Goal: Navigation & Orientation: Understand site structure

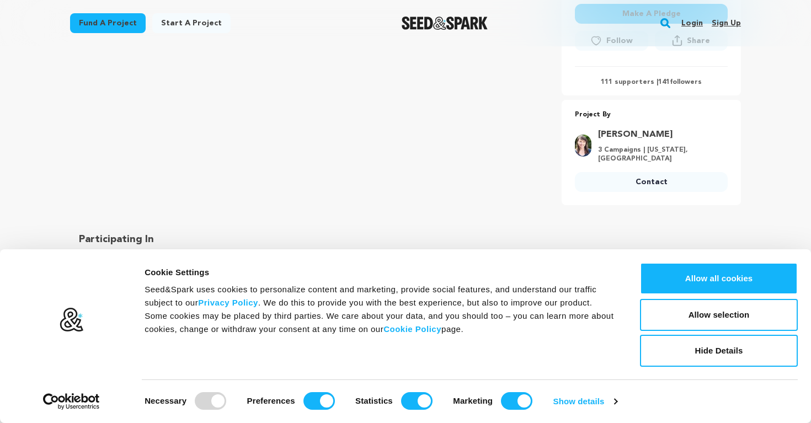
scroll to position [364, 0]
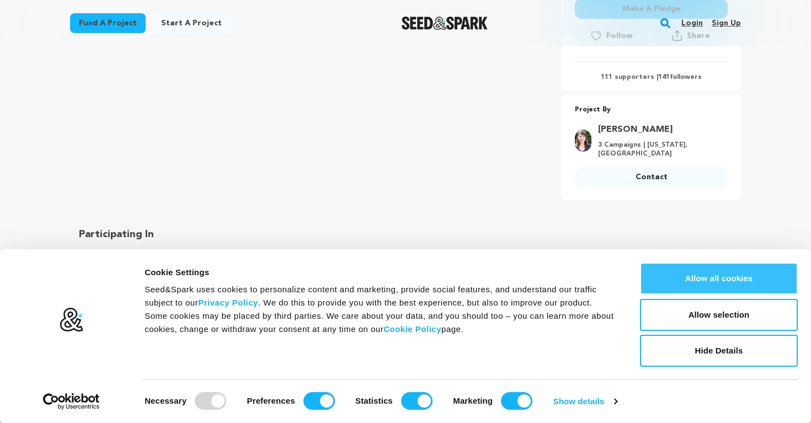
click at [683, 286] on button "Allow all cookies" at bounding box center [719, 278] width 158 height 32
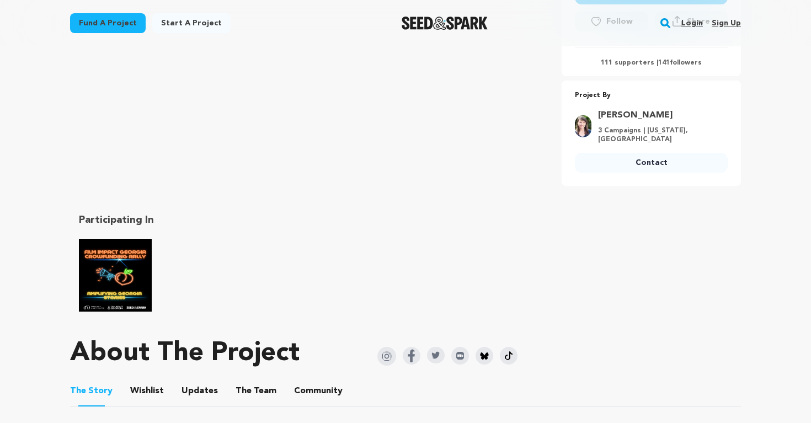
scroll to position [473, 0]
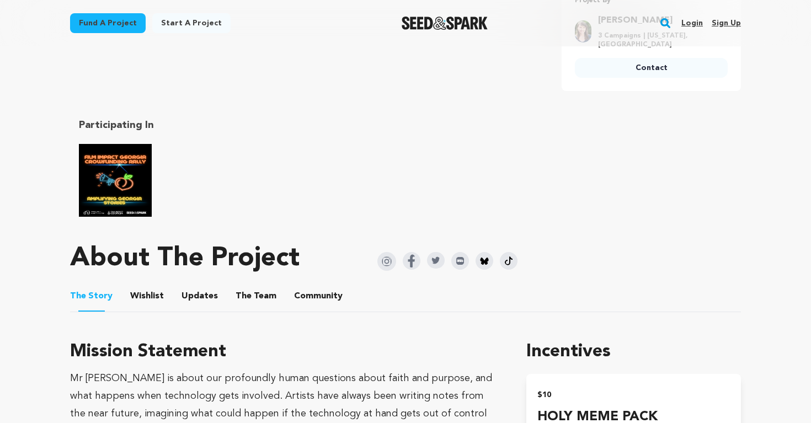
click at [144, 294] on button "Wishlist" at bounding box center [147, 298] width 26 height 26
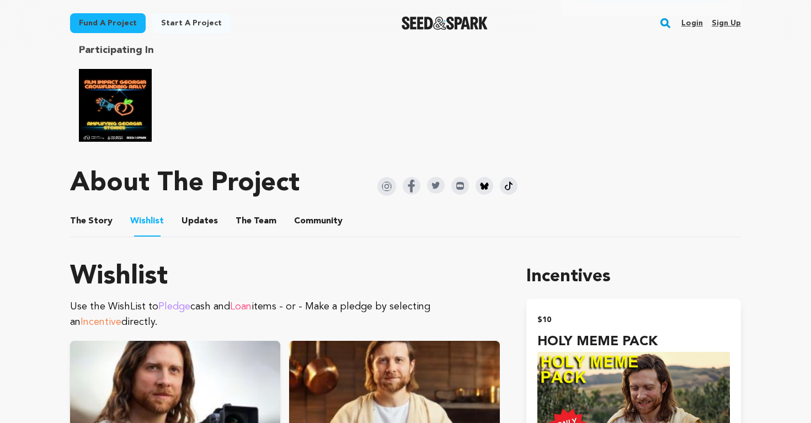
scroll to position [521, 0]
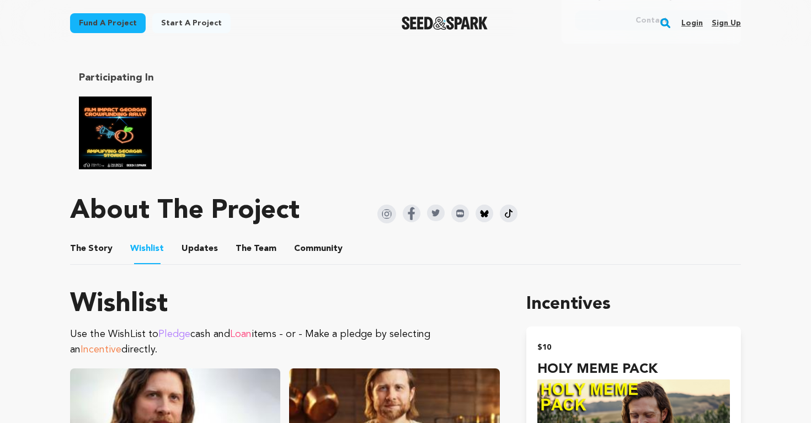
click at [199, 250] on button "Updates" at bounding box center [199, 251] width 26 height 26
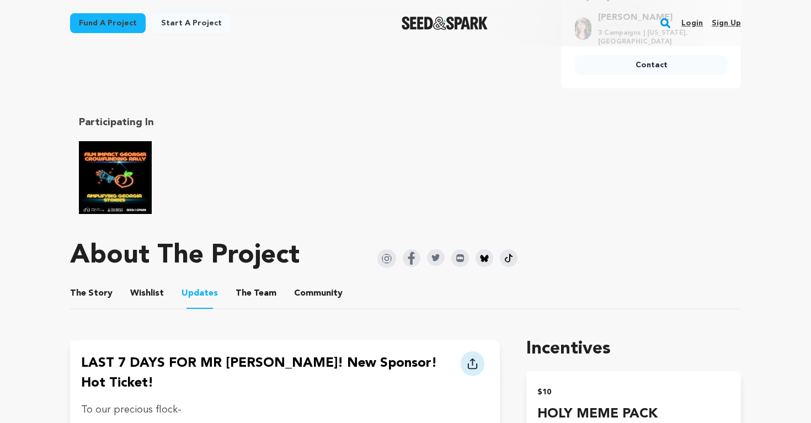
scroll to position [512, 0]
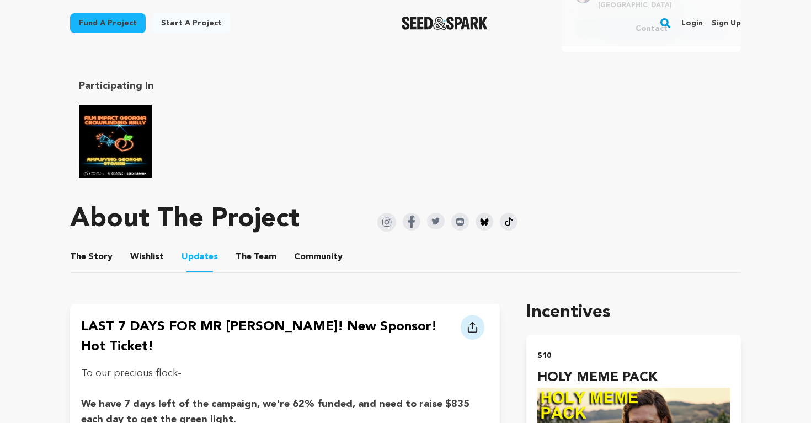
click at [259, 257] on button "The Team" at bounding box center [256, 259] width 26 height 26
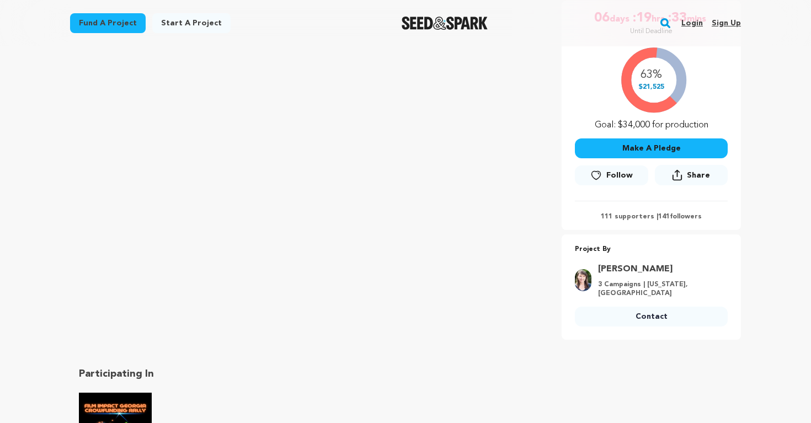
scroll to position [302, 0]
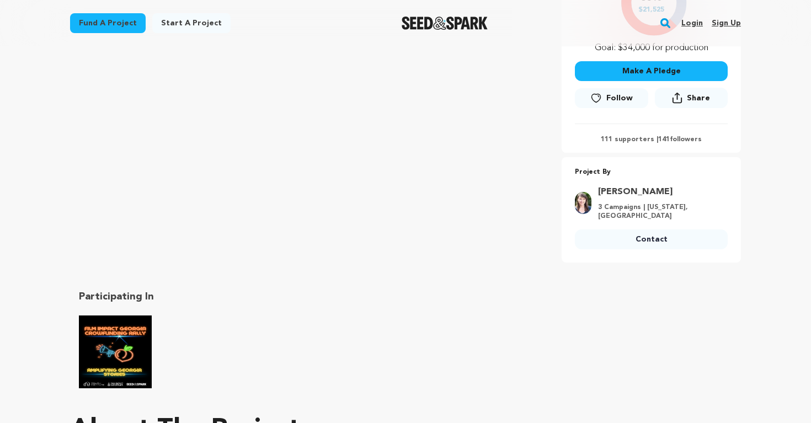
click at [626, 190] on link "[PERSON_NAME]" at bounding box center [659, 191] width 123 height 13
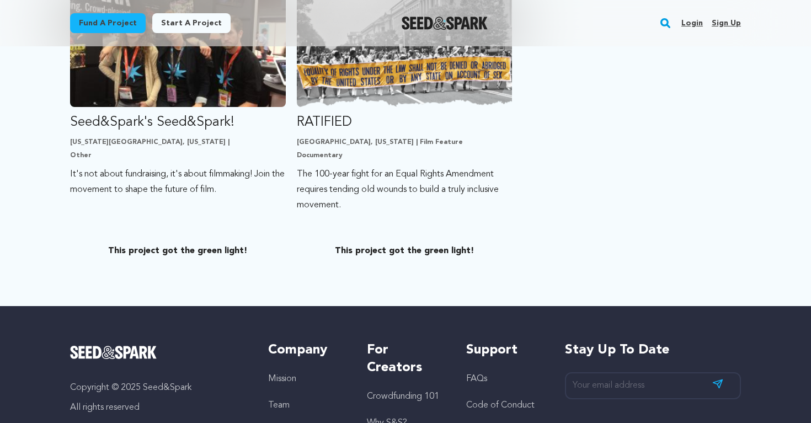
scroll to position [846, 0]
